Goal: Task Accomplishment & Management: Manage account settings

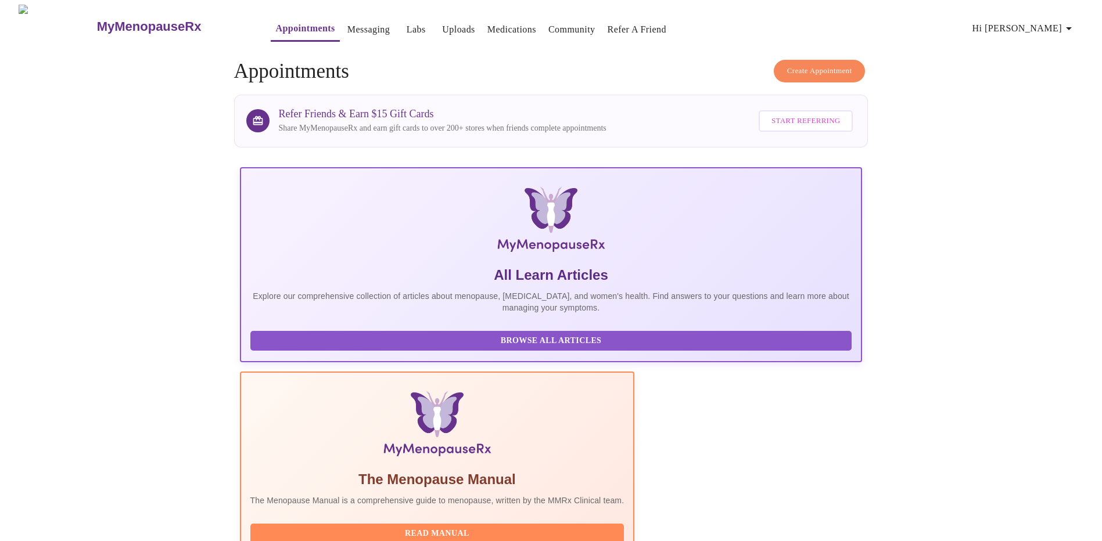
click at [407, 23] on link "Labs" at bounding box center [416, 29] width 19 height 16
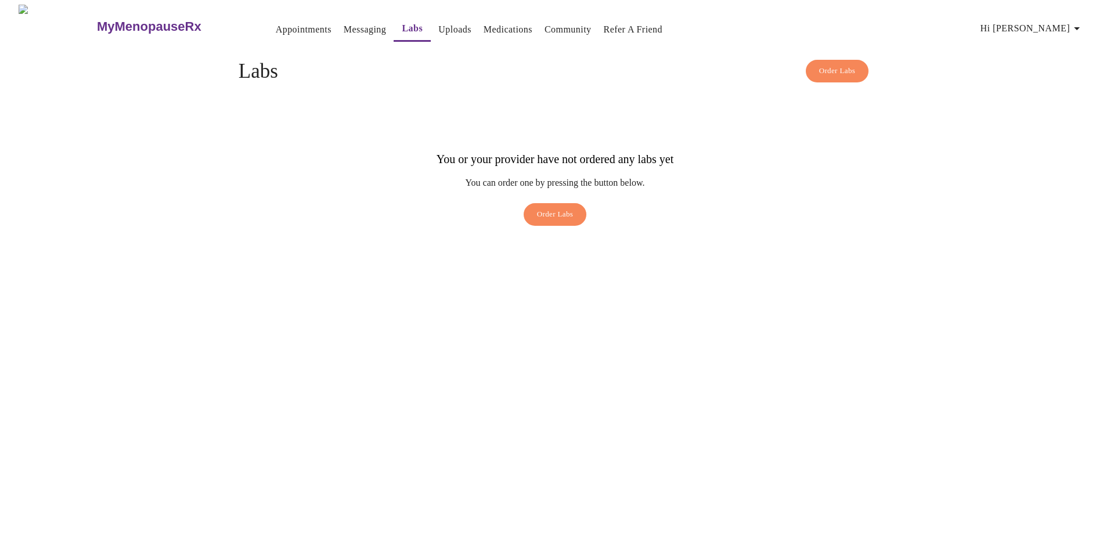
click at [339, 32] on button "Messaging" at bounding box center [365, 29] width 52 height 23
click at [438, 24] on link "Uploads" at bounding box center [454, 29] width 33 height 16
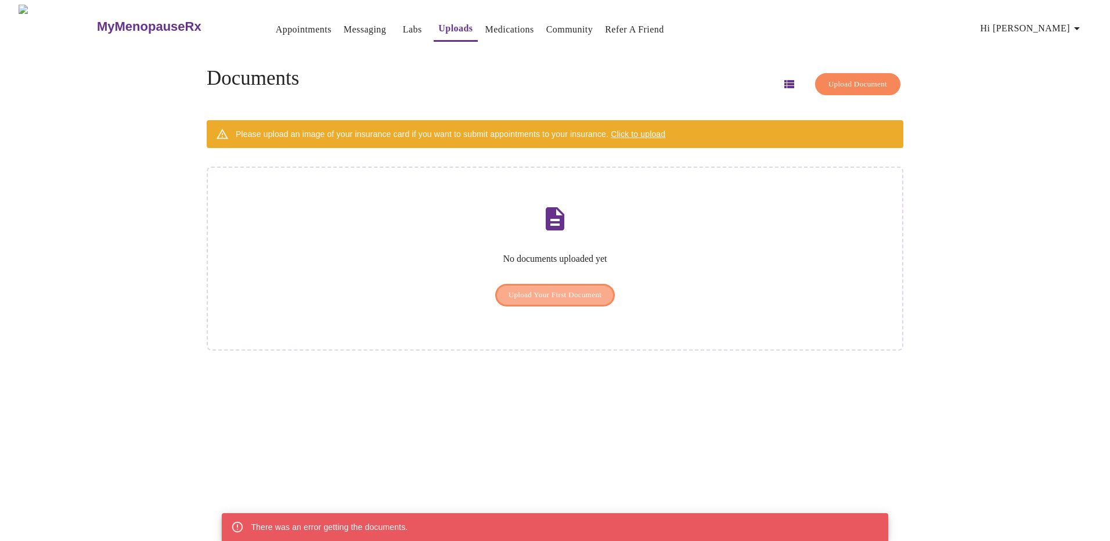
click at [534, 289] on span "Upload Your First Document" at bounding box center [555, 295] width 93 height 13
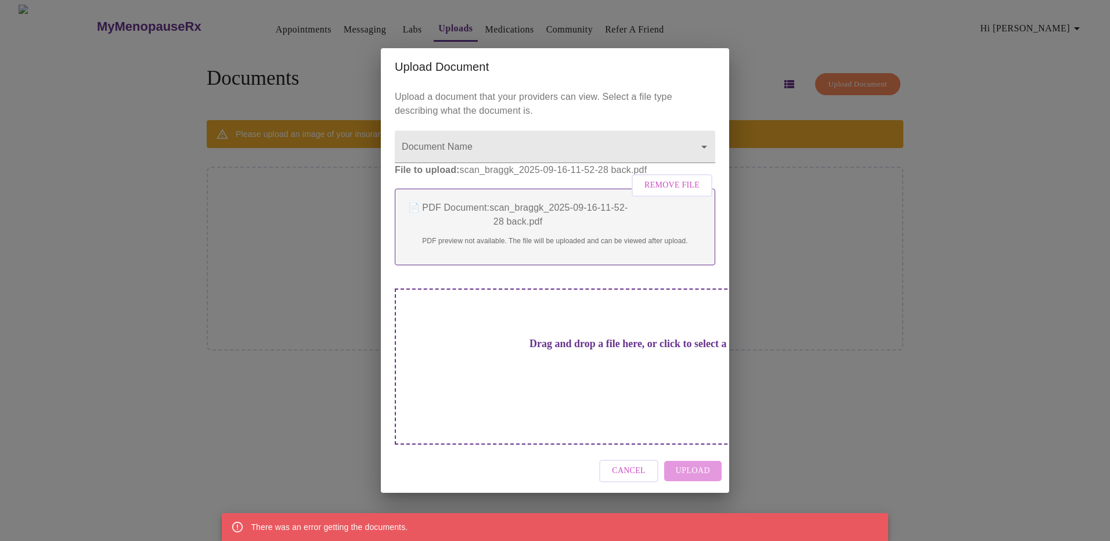
click at [684, 454] on div "Cancel Upload" at bounding box center [555, 471] width 348 height 44
click at [609, 400] on div "Drag and drop a file here, or click to select a file" at bounding box center [636, 367] width 483 height 156
click at [497, 177] on p "File to upload: scan_braggk_2025-09-16-11-52-28 back.pdf Remove File" at bounding box center [555, 170] width 321 height 14
click at [630, 464] on span "Cancel" at bounding box center [629, 471] width 34 height 15
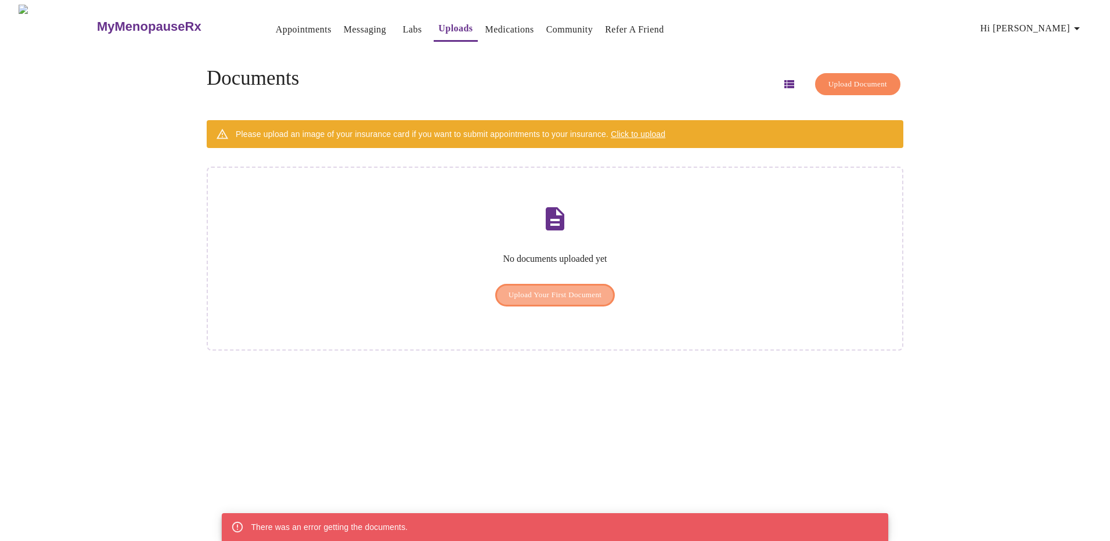
click at [537, 289] on span "Upload Your First Document" at bounding box center [555, 295] width 93 height 13
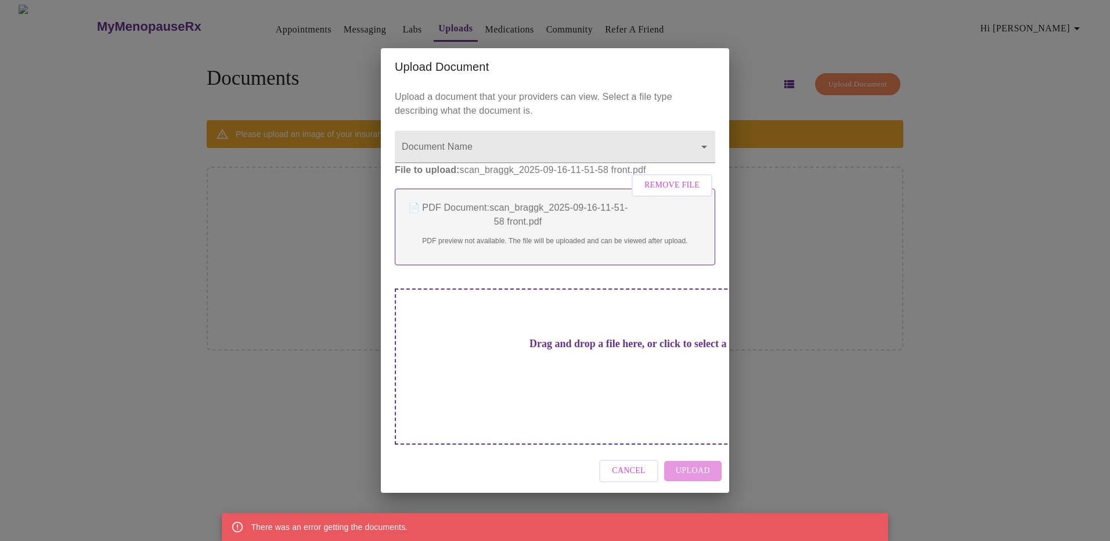
click at [464, 358] on div "Drag and drop a file here, or click to select a file" at bounding box center [636, 367] width 483 height 156
click at [441, 265] on div "📄 PDF Document: scan_braggk_2025-09-16-11-51-58 front.pdf PDF preview not avail…" at bounding box center [555, 227] width 321 height 77
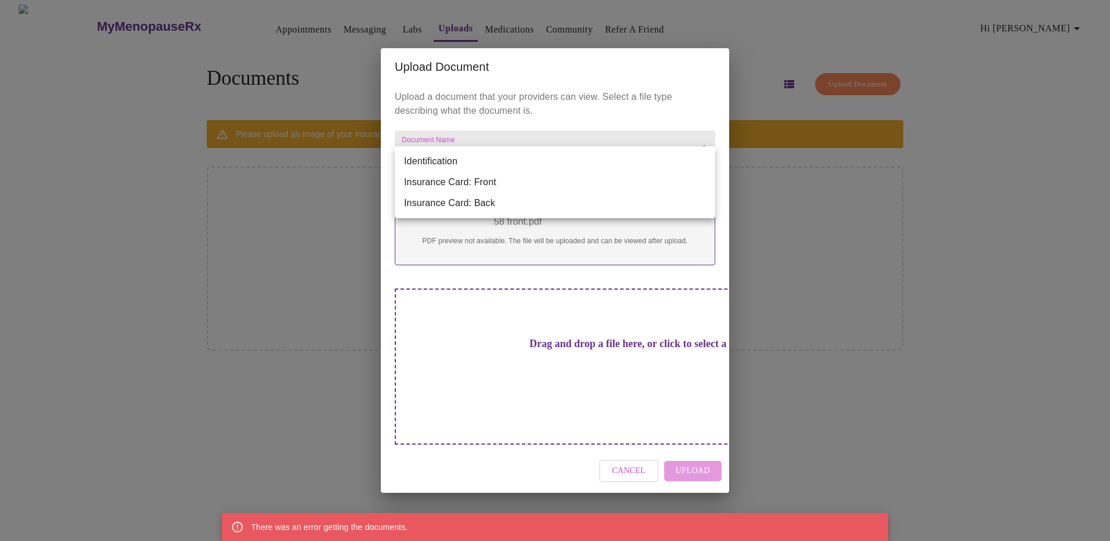
click at [707, 164] on body "MyMenopauseRx Appointments Messaging Labs Uploads Medications Community Refer a…" at bounding box center [555, 275] width 1101 height 541
click at [681, 178] on li "Insurance Card: Front" at bounding box center [555, 182] width 321 height 21
type input "Insurance Card: Front"
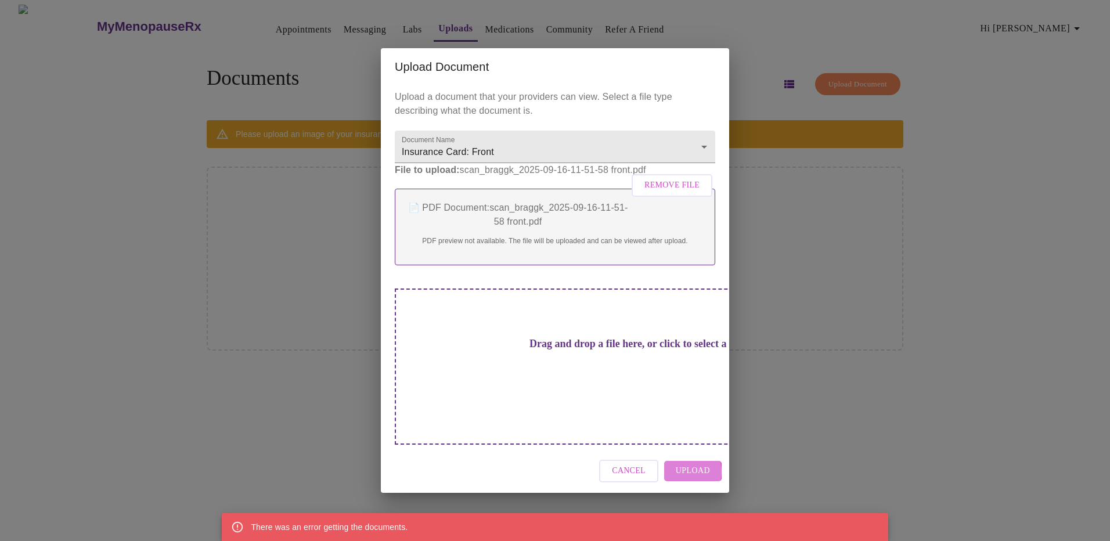
click at [684, 464] on span "Upload" at bounding box center [693, 471] width 34 height 15
click at [710, 461] on div "Cancel" at bounding box center [555, 471] width 348 height 44
click at [692, 464] on span "Upload" at bounding box center [693, 471] width 34 height 15
click at [666, 193] on span "Remove File" at bounding box center [672, 185] width 55 height 15
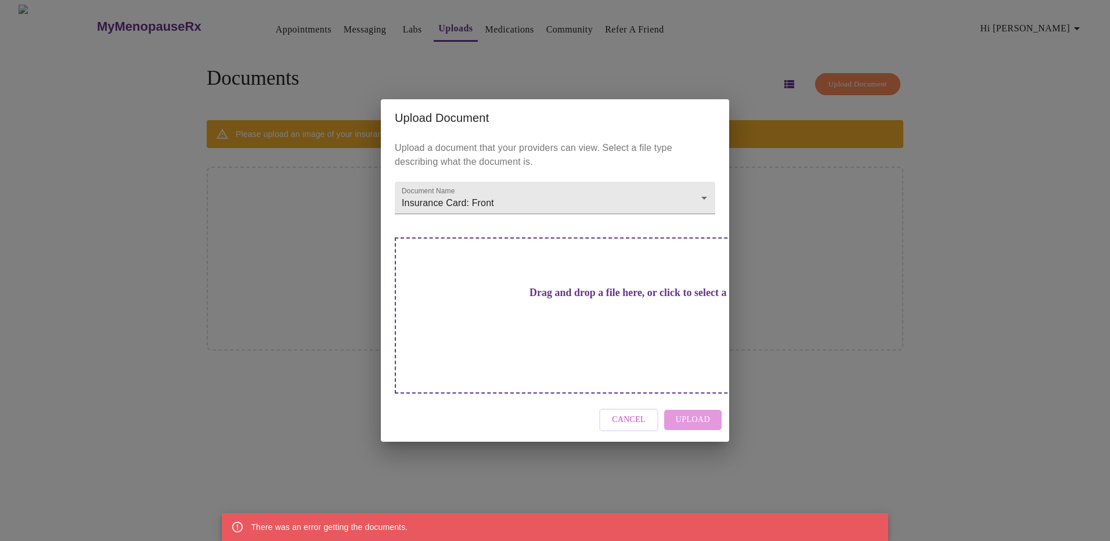
click at [533, 299] on h3 "Drag and drop a file here, or click to select a file" at bounding box center [636, 293] width 321 height 12
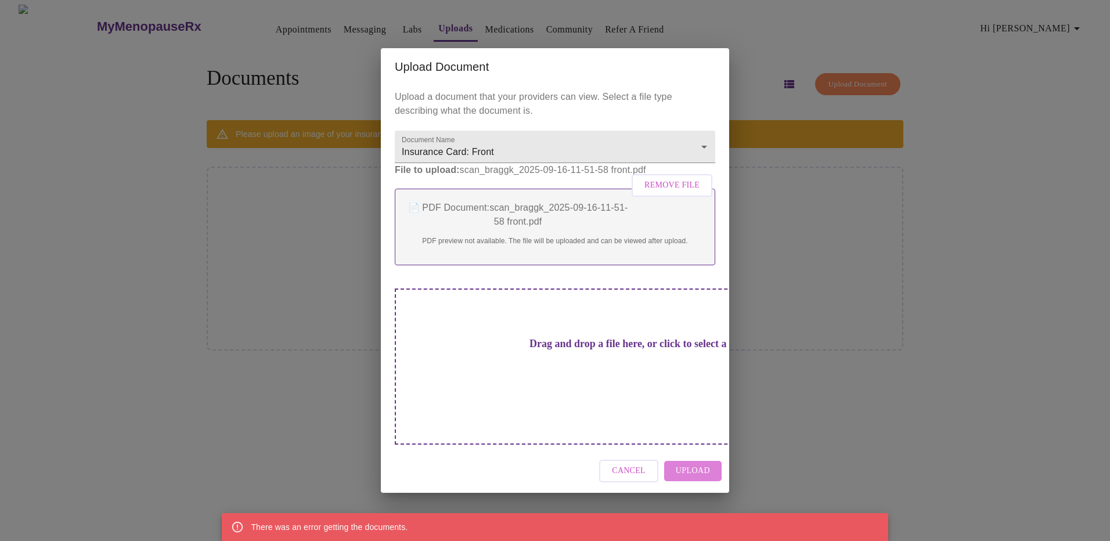
click at [677, 461] on button "Upload" at bounding box center [692, 471] width 57 height 20
click at [658, 193] on span "Remove File" at bounding box center [672, 185] width 55 height 15
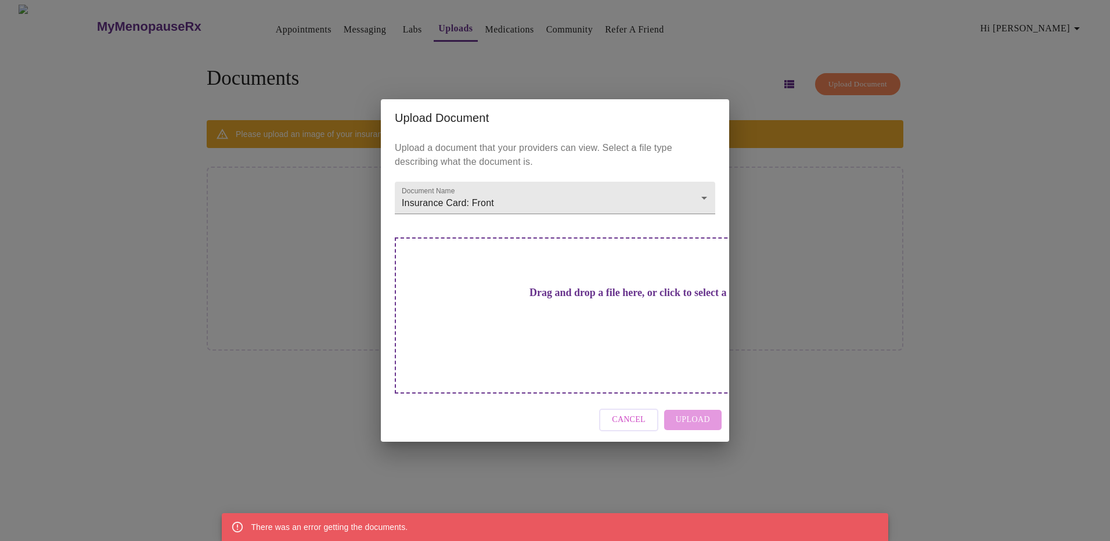
click at [533, 249] on div "Upload a document that your providers can view. Select a file type describing w…" at bounding box center [555, 267] width 348 height 262
click at [631, 413] on span "Cancel" at bounding box center [629, 420] width 34 height 15
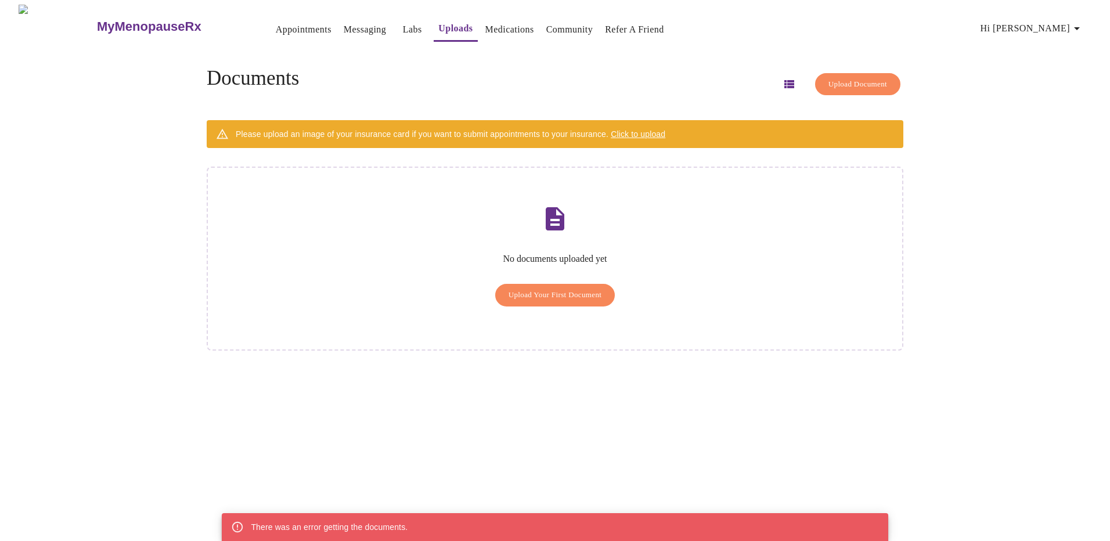
drag, startPoint x: 699, startPoint y: 378, endPoint x: 510, endPoint y: 155, distance: 292.5
click at [693, 373] on div "MyMenopauseRx Appointments Messaging Labs Uploads Medications Community Refer a…" at bounding box center [555, 275] width 1101 height 541
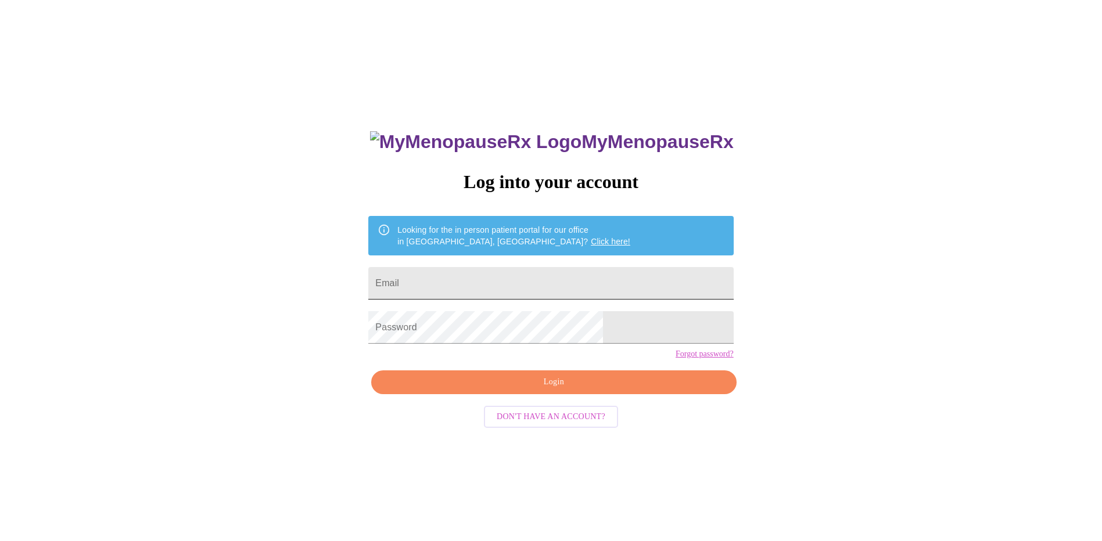
click at [559, 277] on input "Email" at bounding box center [550, 283] width 365 height 33
type input "[EMAIL_ADDRESS][DOMAIN_NAME]"
click at [518, 394] on button "Login" at bounding box center [553, 383] width 365 height 24
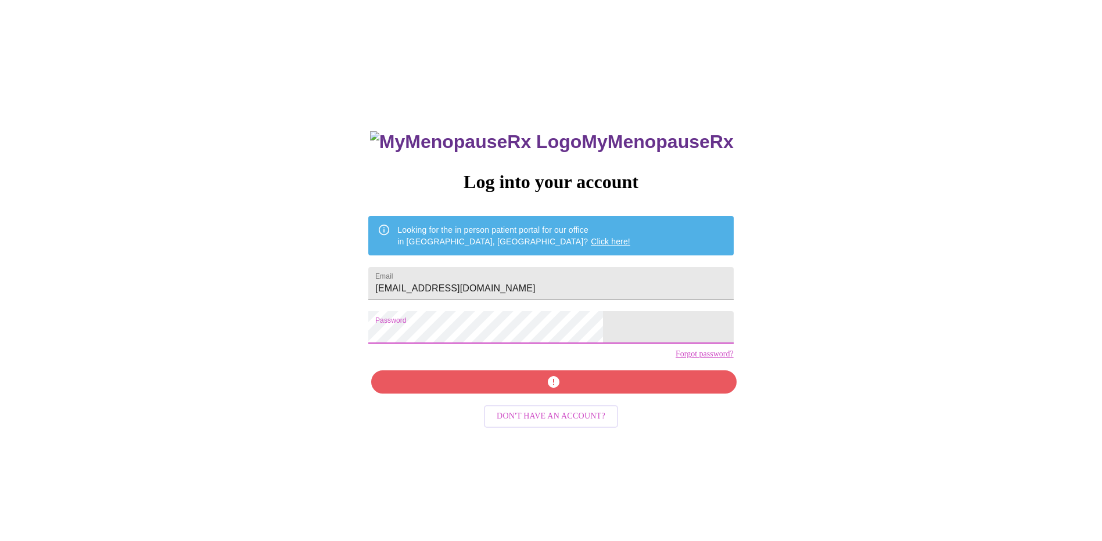
click at [318, 325] on div "MyMenopauseRx Log into your account Looking for the in person patient portal fo…" at bounding box center [551, 329] width 1092 height 649
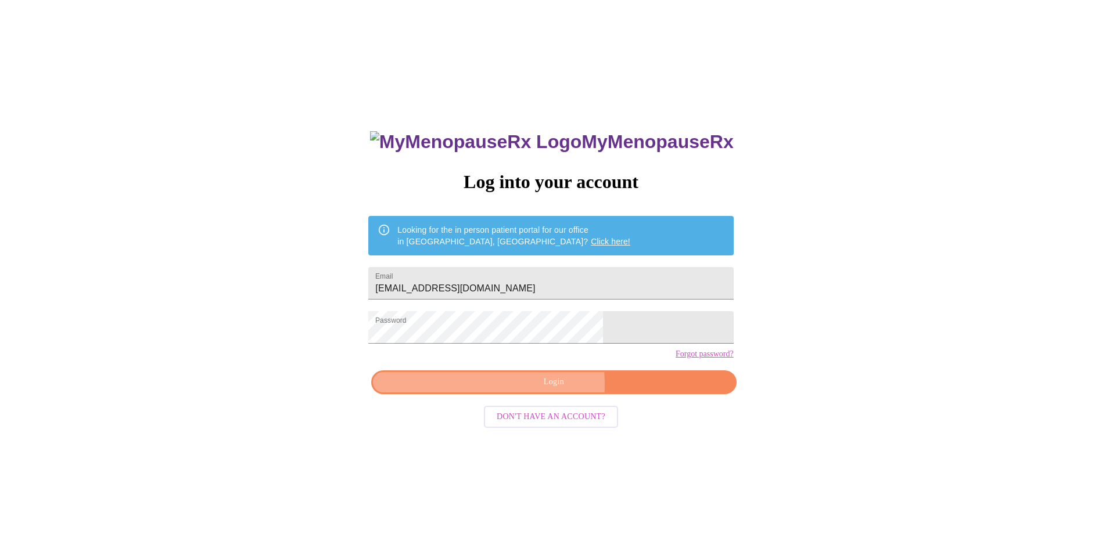
click at [506, 390] on span "Login" at bounding box center [553, 382] width 338 height 15
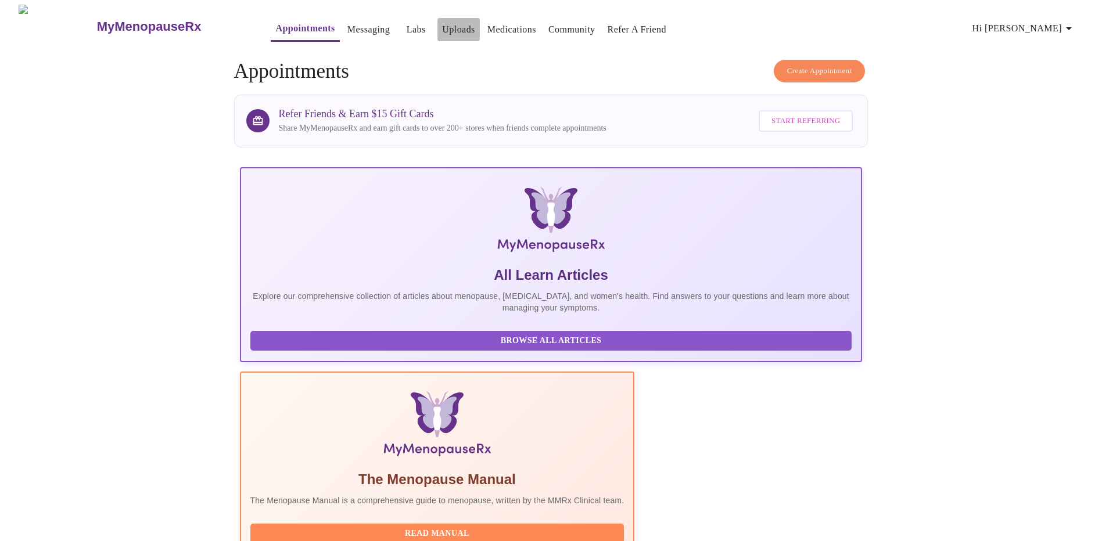
click at [442, 24] on link "Uploads" at bounding box center [458, 29] width 33 height 16
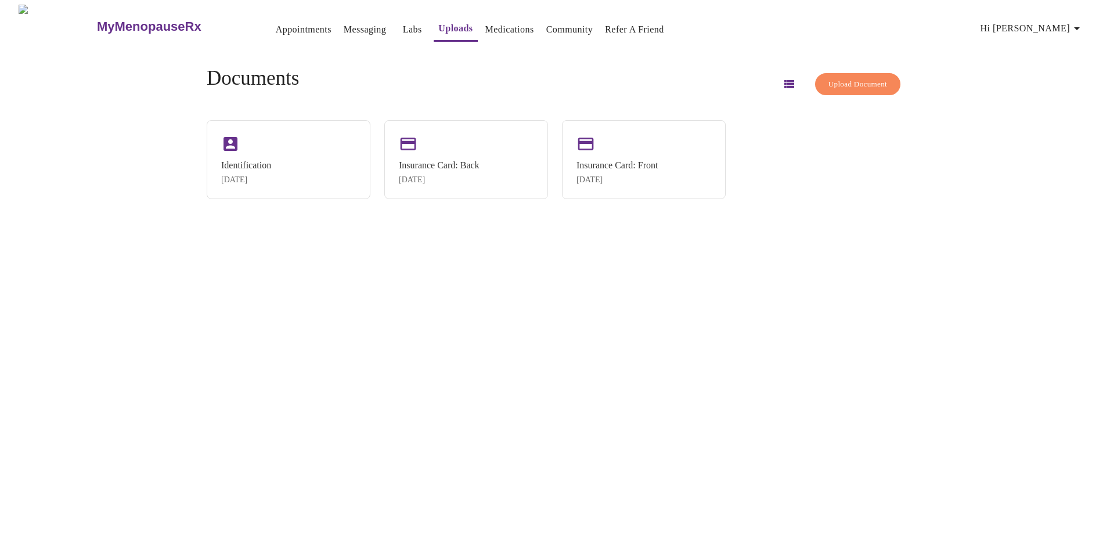
click at [486, 28] on link "Medications" at bounding box center [510, 29] width 49 height 16
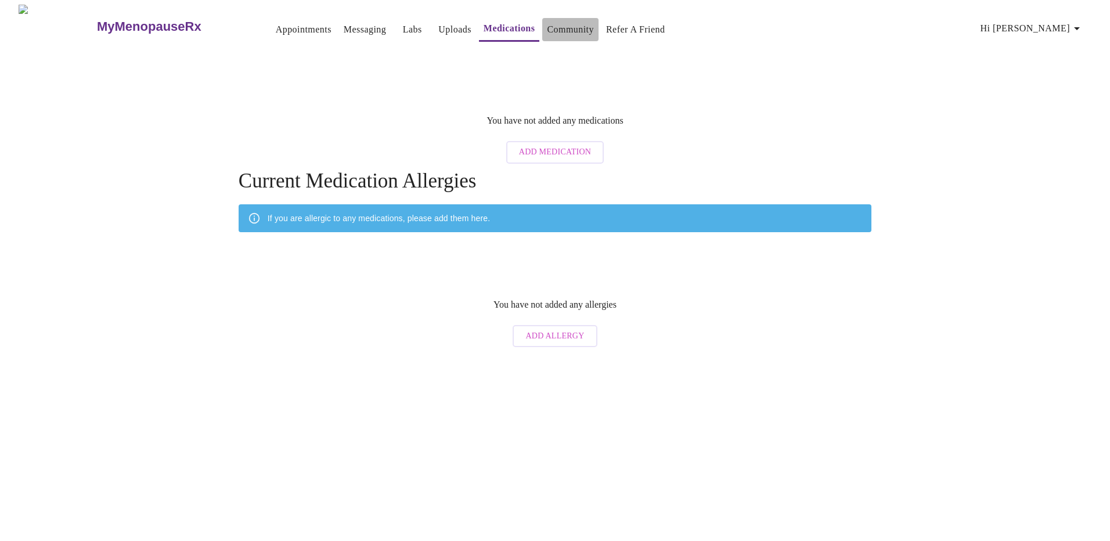
click at [542, 21] on button "Community" at bounding box center [570, 29] width 56 height 23
click at [403, 24] on link "Labs" at bounding box center [412, 29] width 19 height 16
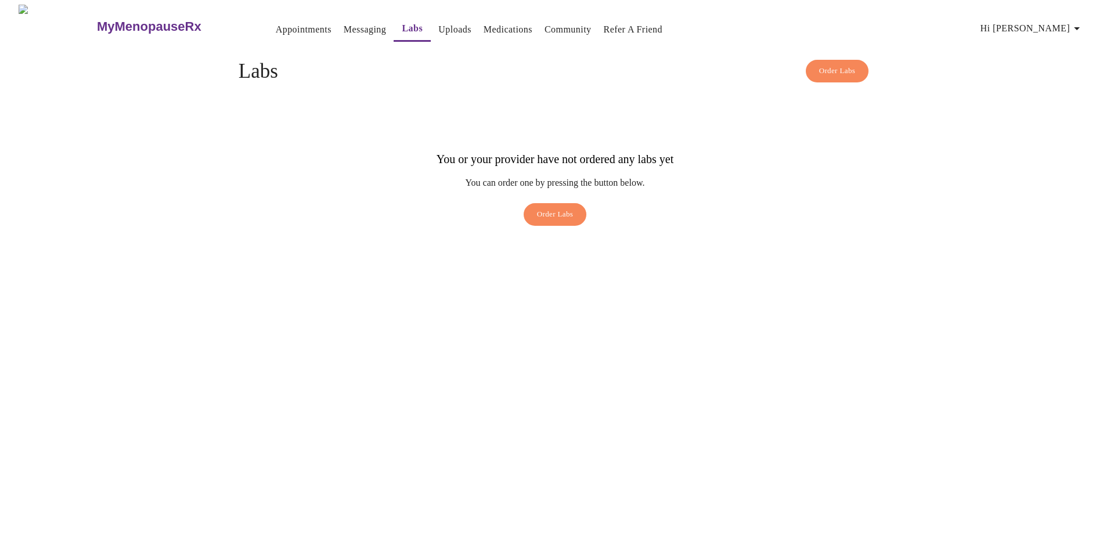
click at [276, 22] on link "Appointments" at bounding box center [304, 29] width 56 height 16
